Goal: Transaction & Acquisition: Purchase product/service

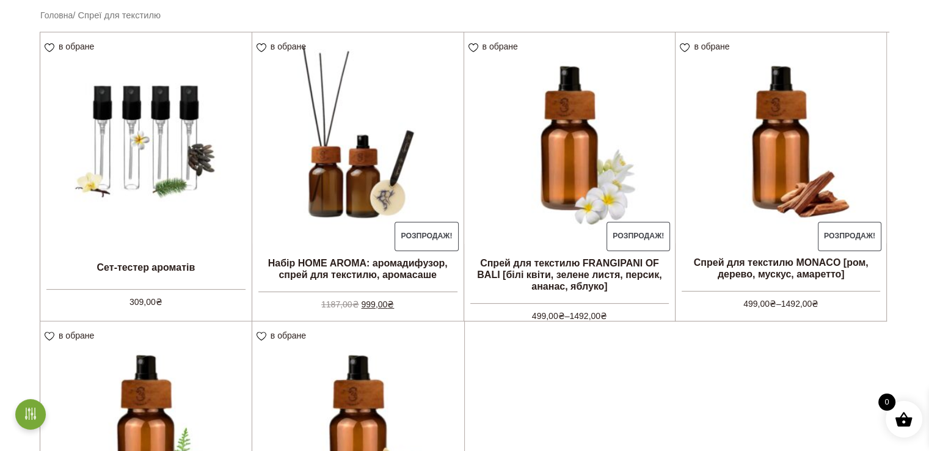
scroll to position [305, 0]
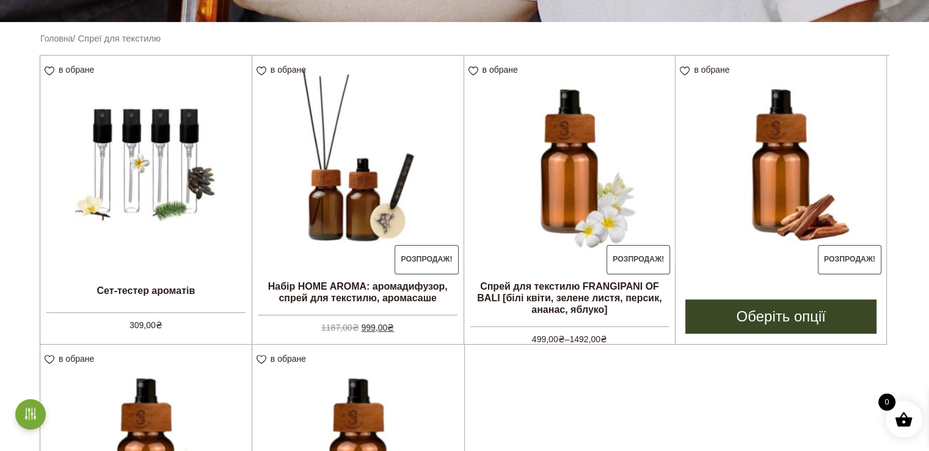
click at [787, 195] on img at bounding box center [781, 161] width 211 height 211
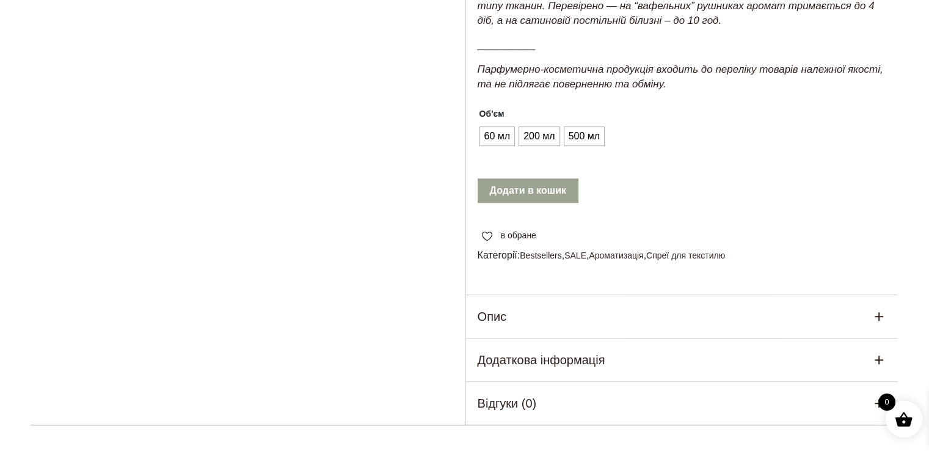
scroll to position [733, 0]
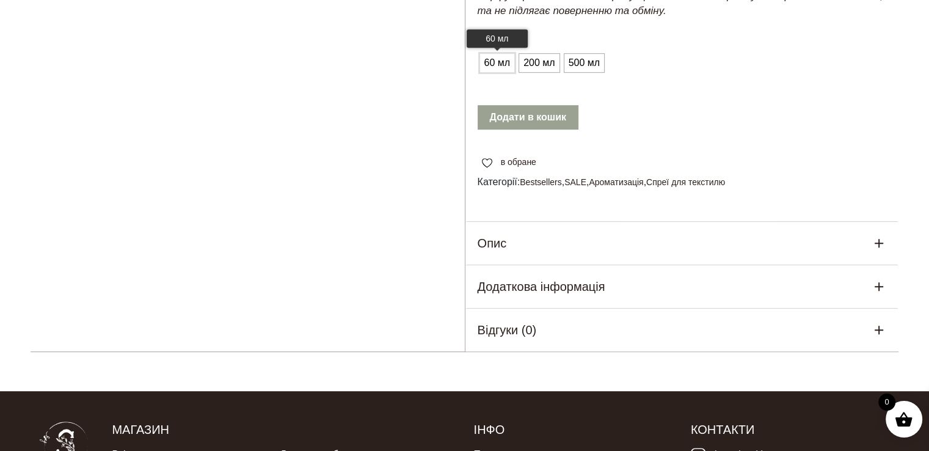
click at [497, 73] on span "60 мл" at bounding box center [497, 63] width 32 height 20
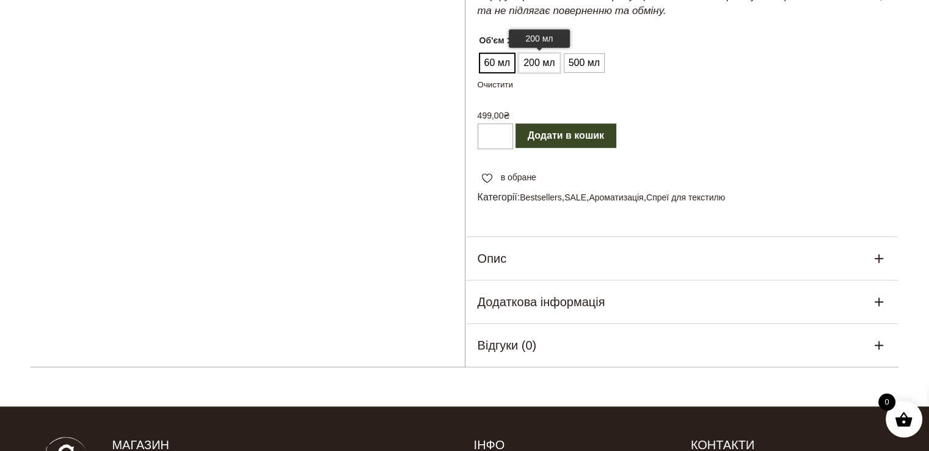
click at [528, 73] on span "200 мл" at bounding box center [539, 63] width 37 height 20
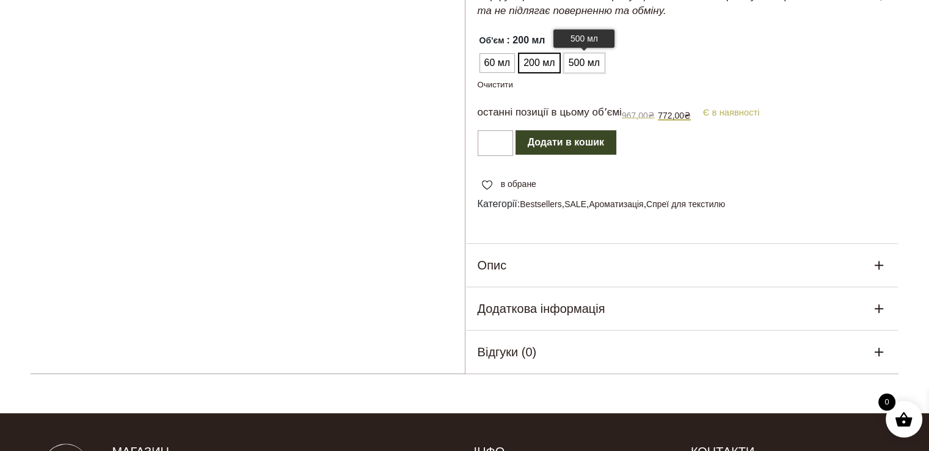
click at [568, 75] on ul "60 мл 200 мл 500 мл" at bounding box center [625, 62] width 294 height 23
click at [590, 73] on span "500 мл" at bounding box center [584, 63] width 37 height 20
